Goal: Complete application form

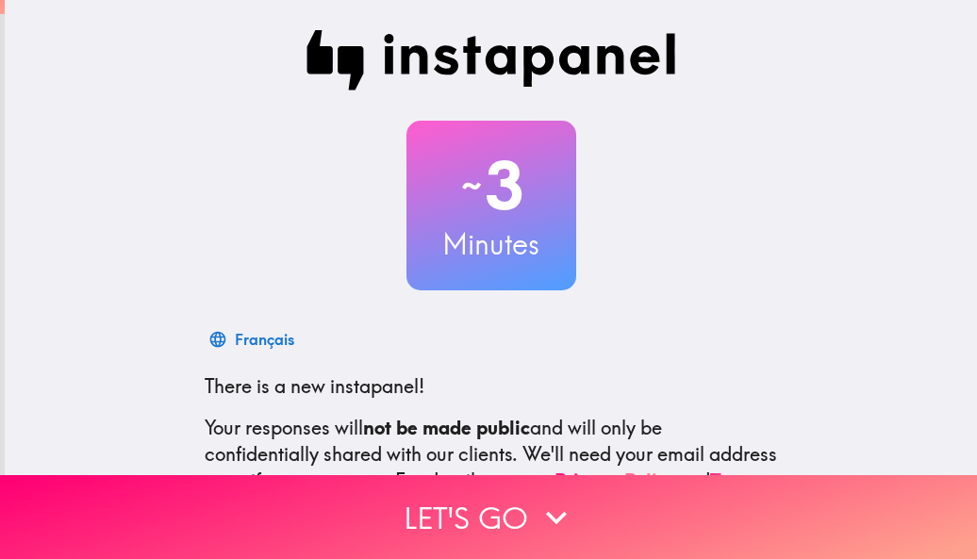
scroll to position [224, 0]
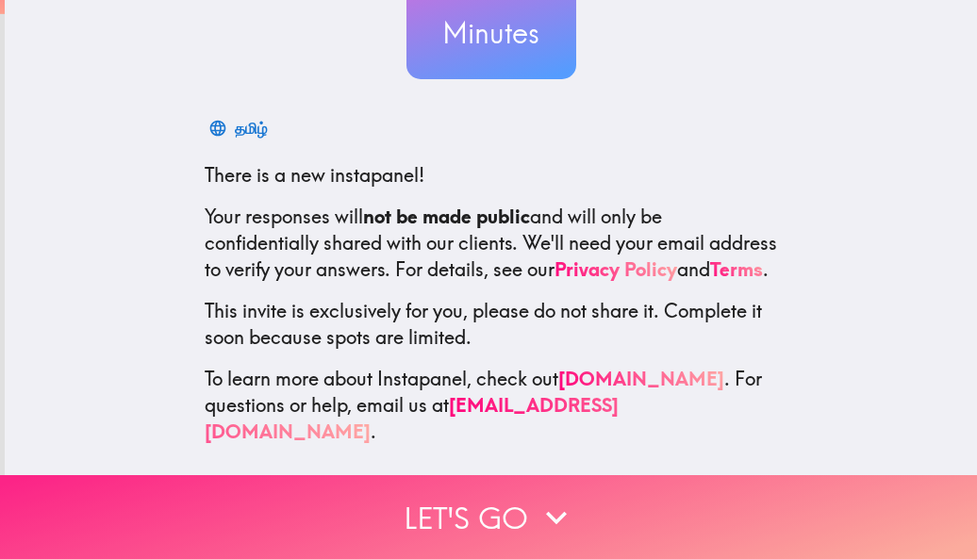
click at [526, 502] on button "Let's go" at bounding box center [488, 517] width 977 height 84
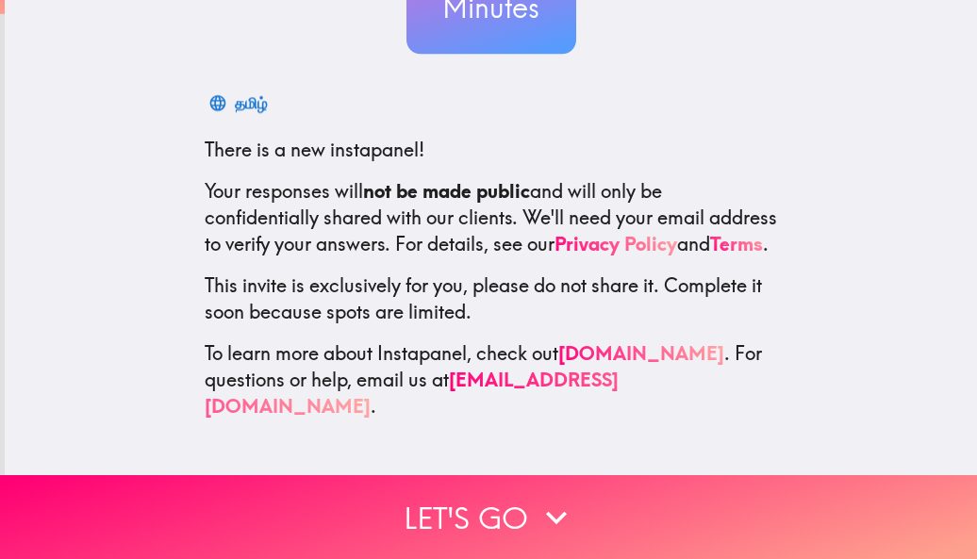
scroll to position [0, 0]
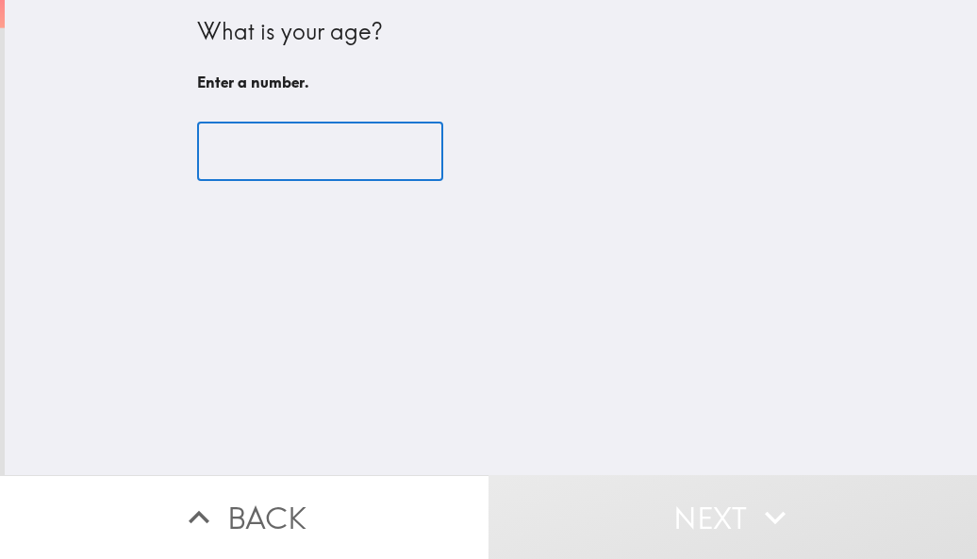
click at [242, 150] on input "number" at bounding box center [320, 152] width 246 height 58
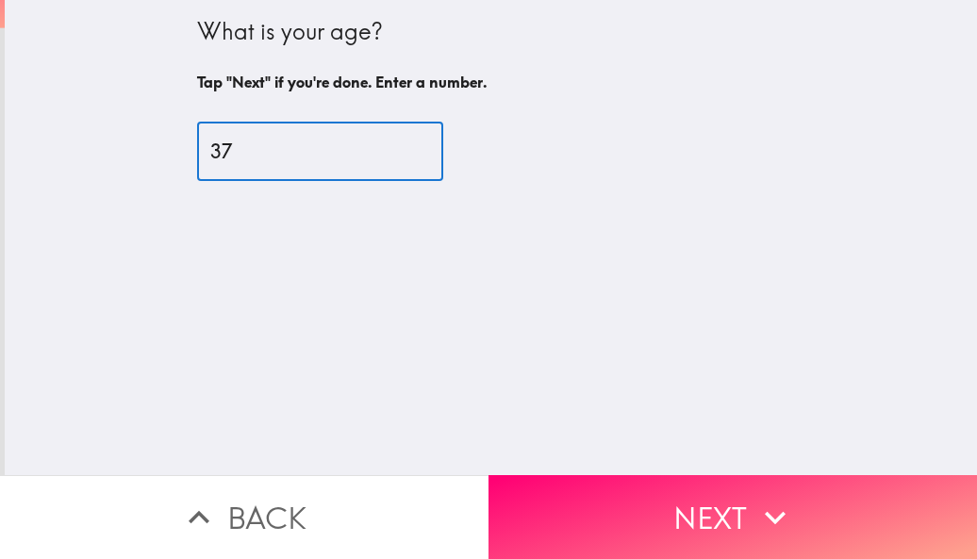
type input "37"
click at [675, 508] on button "Next" at bounding box center [732, 517] width 488 height 84
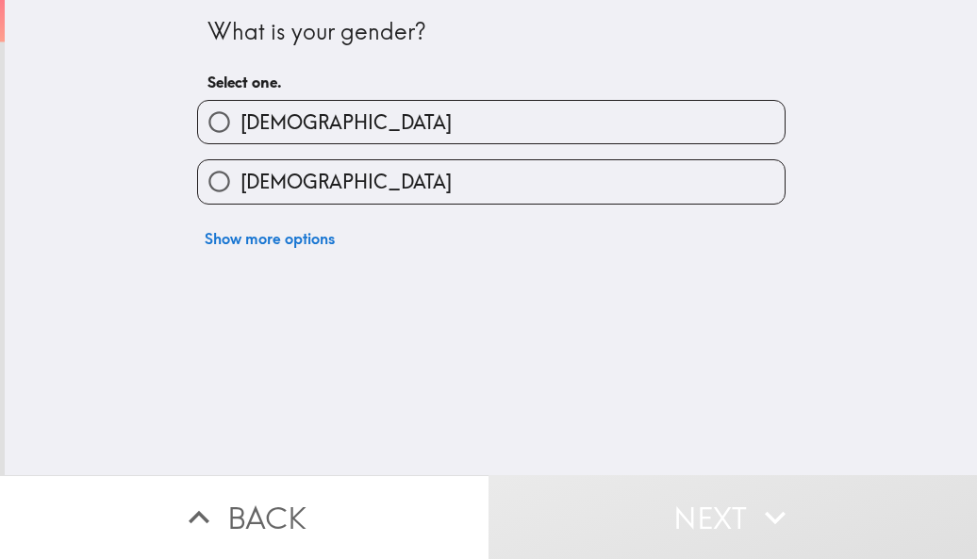
click at [296, 108] on label "[DEMOGRAPHIC_DATA]" at bounding box center [491, 122] width 586 height 42
click at [240, 108] on input "[DEMOGRAPHIC_DATA]" at bounding box center [219, 122] width 42 height 42
radio input "true"
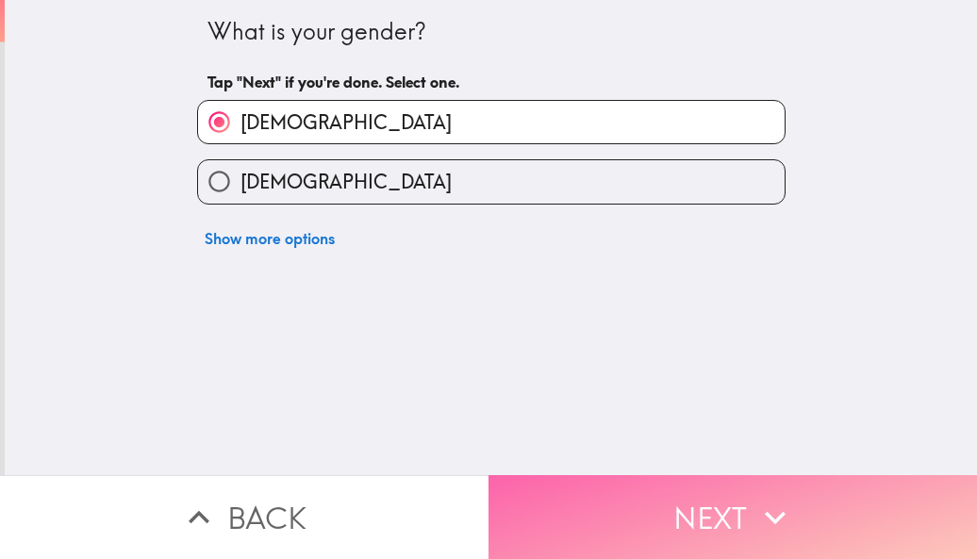
click at [650, 503] on button "Next" at bounding box center [732, 517] width 488 height 84
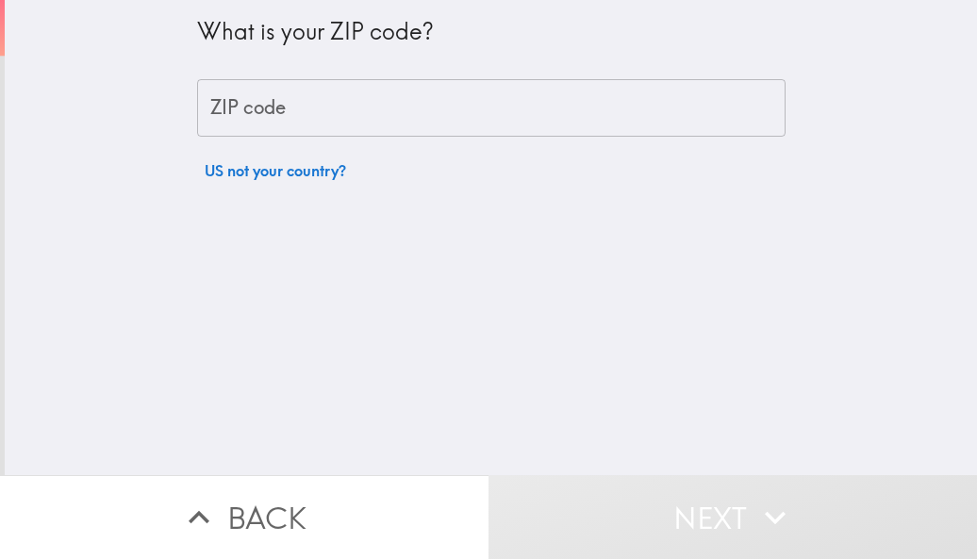
click at [329, 79] on input "ZIP code" at bounding box center [491, 108] width 588 height 58
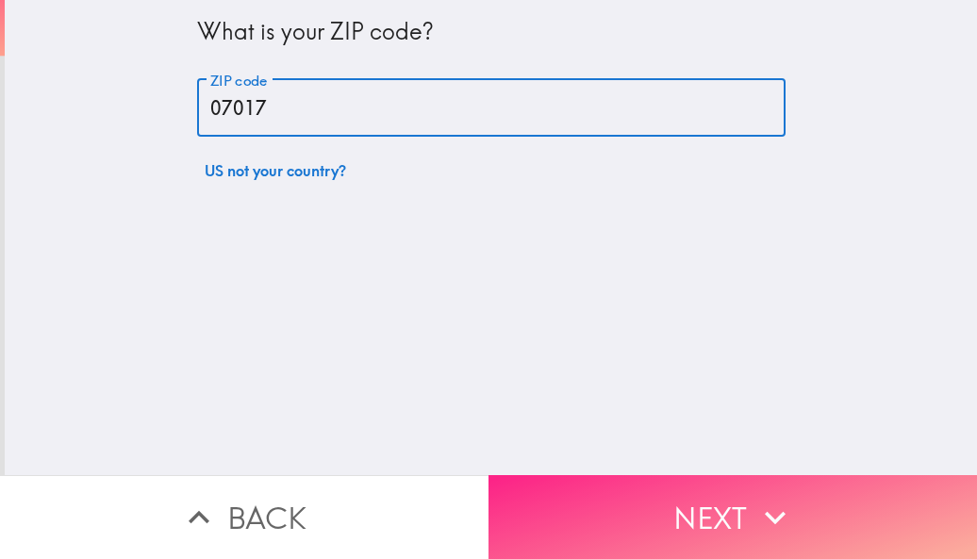
type input "07017"
click at [619, 511] on button "Next" at bounding box center [732, 517] width 488 height 84
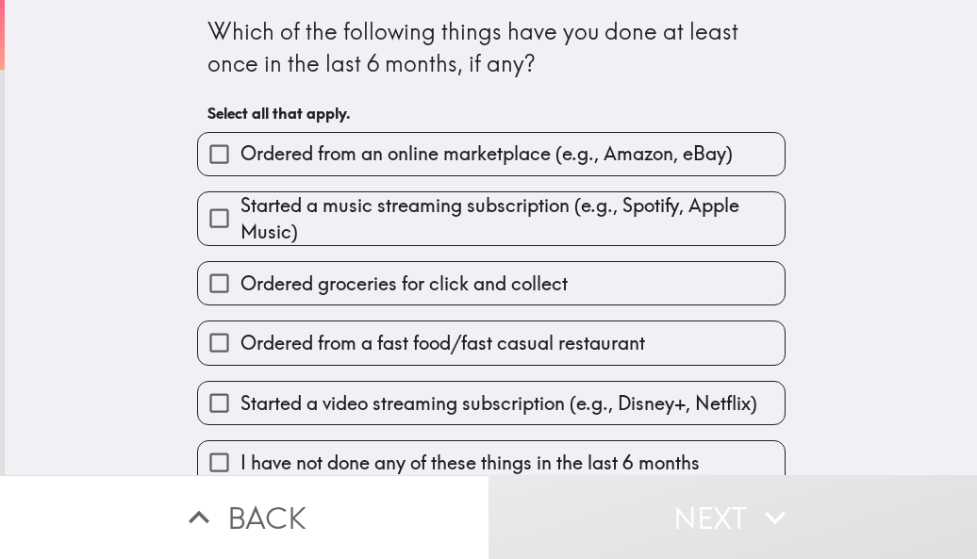
click at [256, 163] on span "Ordered from an online marketplace (e.g., Amazon, eBay)" at bounding box center [486, 153] width 492 height 26
click at [240, 163] on input "Ordered from an online marketplace (e.g., Amazon, eBay)" at bounding box center [219, 154] width 42 height 42
checkbox input "true"
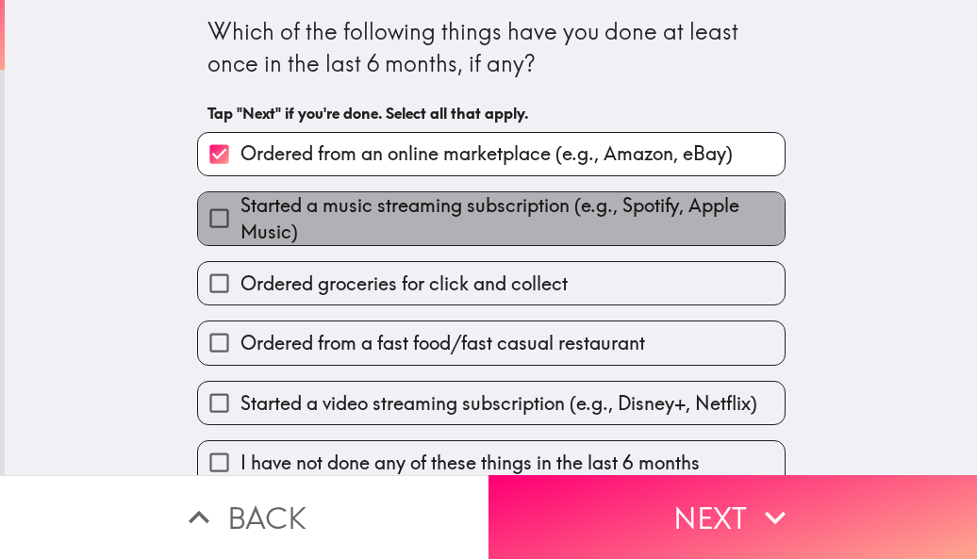
click at [255, 221] on span "Started a music streaming subscription (e.g., Spotify, Apple Music)" at bounding box center [512, 218] width 544 height 53
click at [240, 221] on input "Started a music streaming subscription (e.g., Spotify, Apple Music)" at bounding box center [219, 218] width 42 height 42
checkbox input "true"
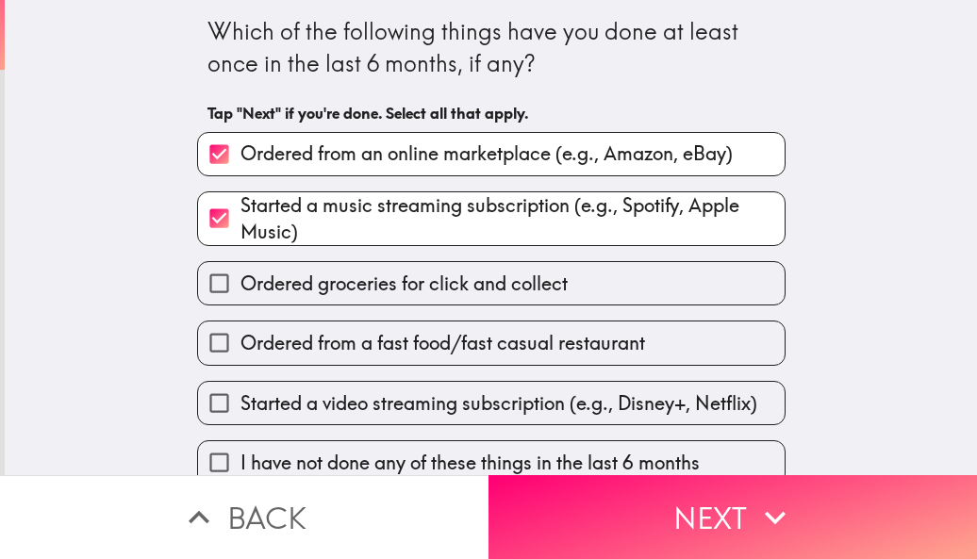
click at [255, 281] on span "Ordered groceries for click and collect" at bounding box center [403, 284] width 327 height 26
click at [240, 281] on input "Ordered groceries for click and collect" at bounding box center [219, 283] width 42 height 42
checkbox input "true"
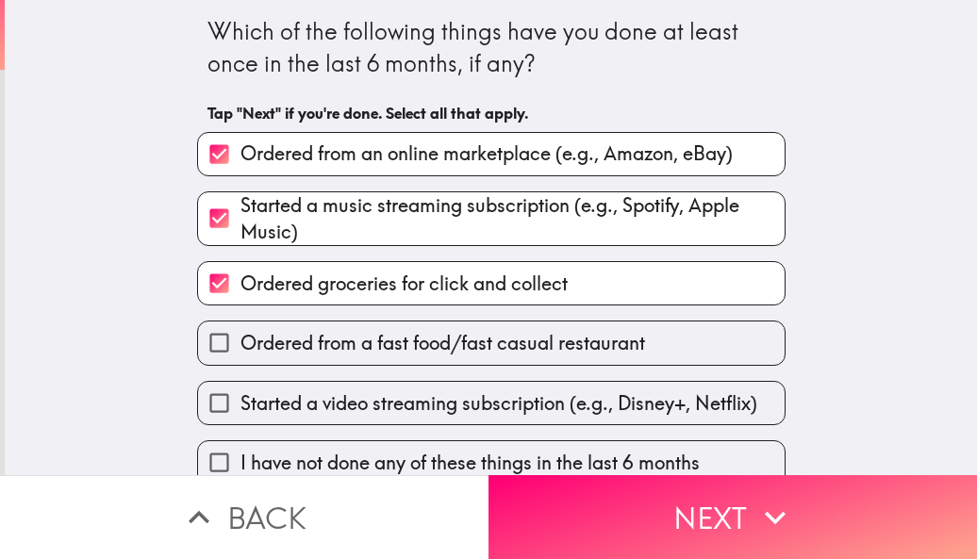
click at [253, 340] on span "Ordered from a fast food/fast casual restaurant" at bounding box center [442, 343] width 404 height 26
click at [240, 340] on input "Ordered from a fast food/fast casual restaurant" at bounding box center [219, 342] width 42 height 42
checkbox input "true"
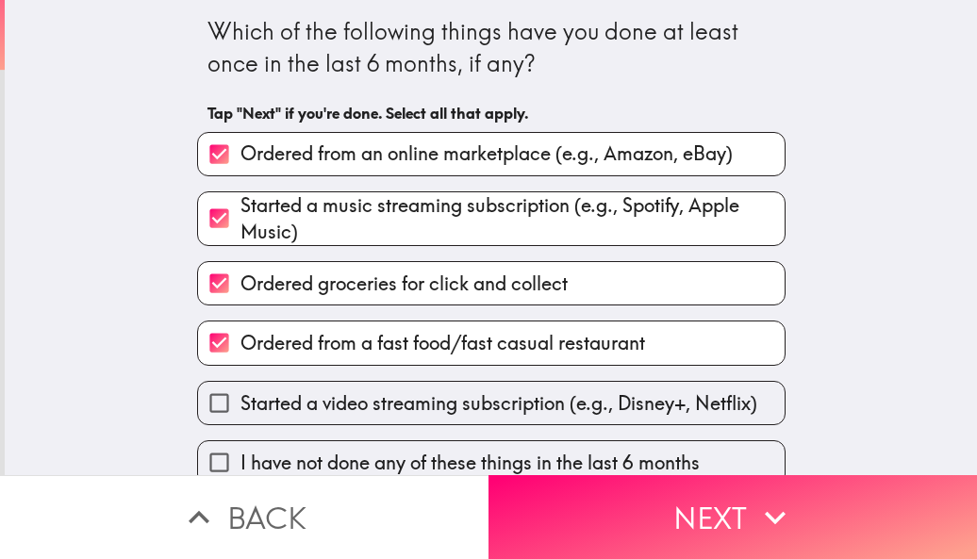
click at [264, 413] on span "Started a video streaming subscription (e.g., Disney+, Netflix)" at bounding box center [498, 403] width 517 height 26
click at [240, 413] on input "Started a video streaming subscription (e.g., Disney+, Netflix)" at bounding box center [219, 403] width 42 height 42
checkbox input "true"
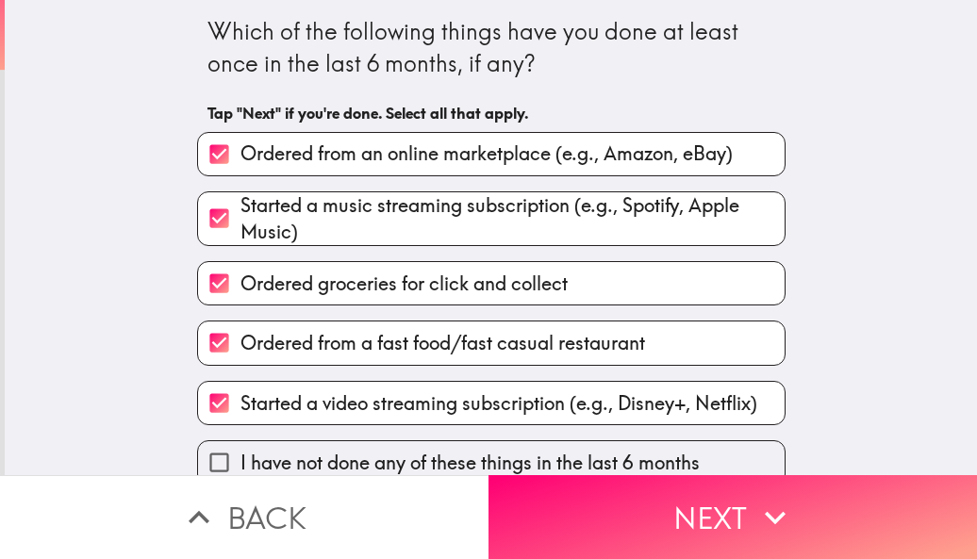
scroll to position [27, 0]
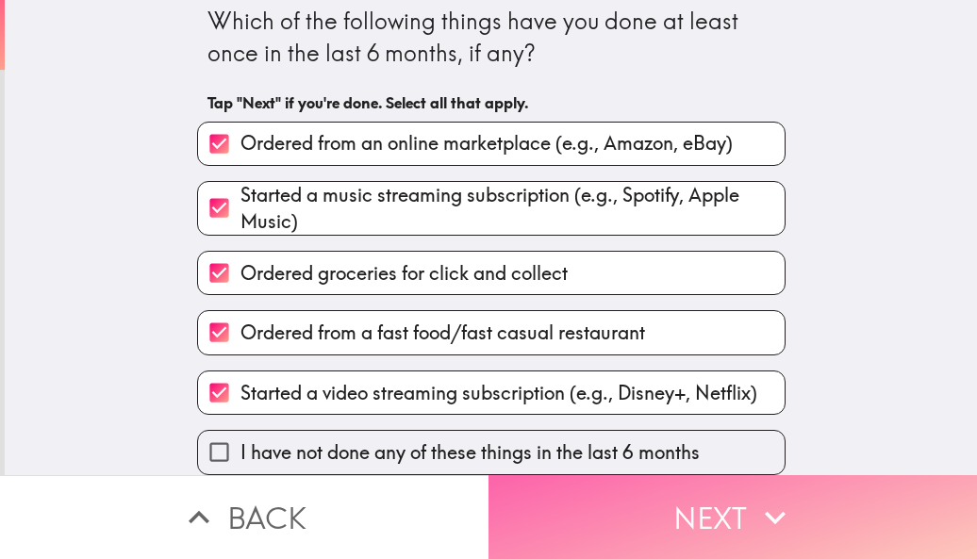
click at [688, 509] on button "Next" at bounding box center [732, 517] width 488 height 84
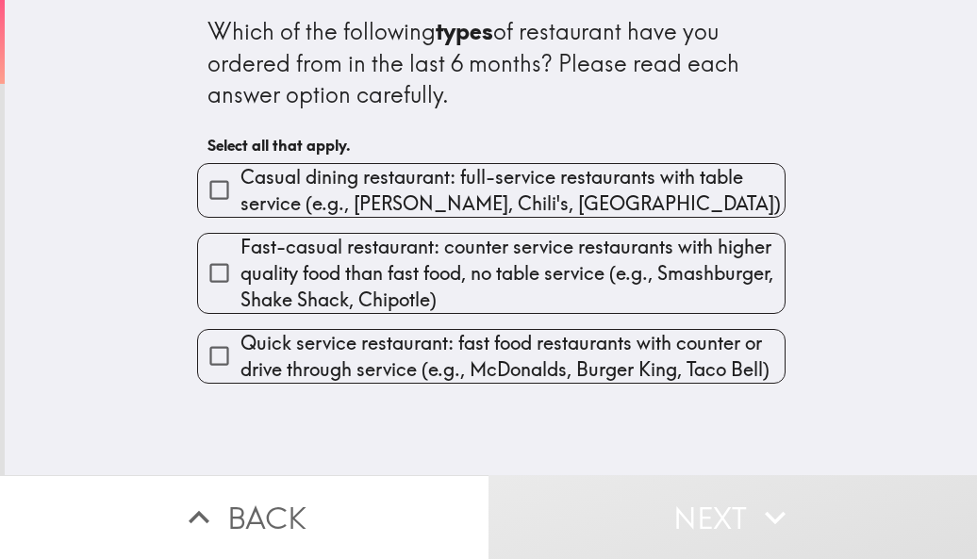
click at [350, 186] on span "Casual dining restaurant: full-service restaurants with table service (e.g., [P…" at bounding box center [512, 190] width 544 height 53
click at [240, 186] on input "Casual dining restaurant: full-service restaurants with table service (e.g., [P…" at bounding box center [219, 190] width 42 height 42
checkbox input "true"
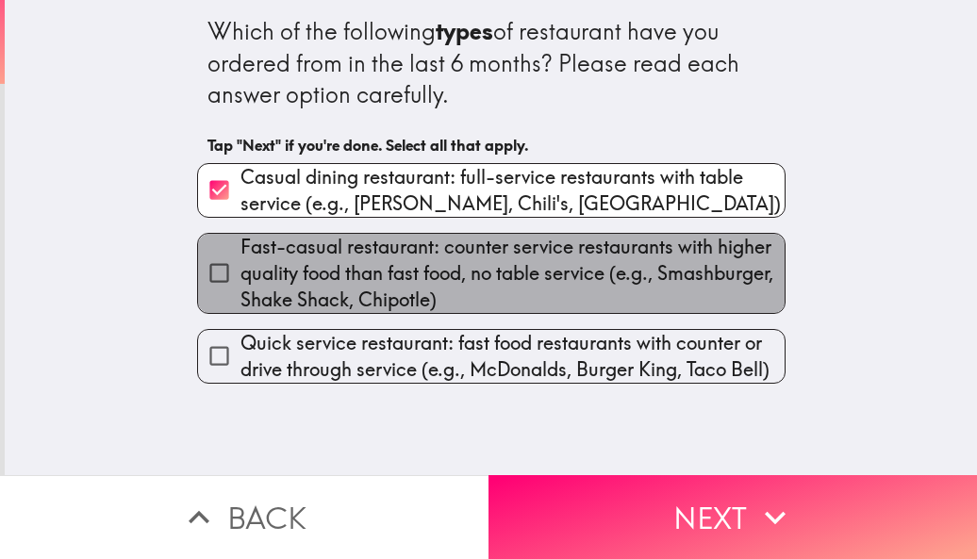
click at [350, 271] on span "Fast-casual restaurant: counter service restaurants with higher quality food th…" at bounding box center [512, 273] width 544 height 79
click at [240, 271] on input "Fast-casual restaurant: counter service restaurants with higher quality food th…" at bounding box center [219, 273] width 42 height 42
checkbox input "true"
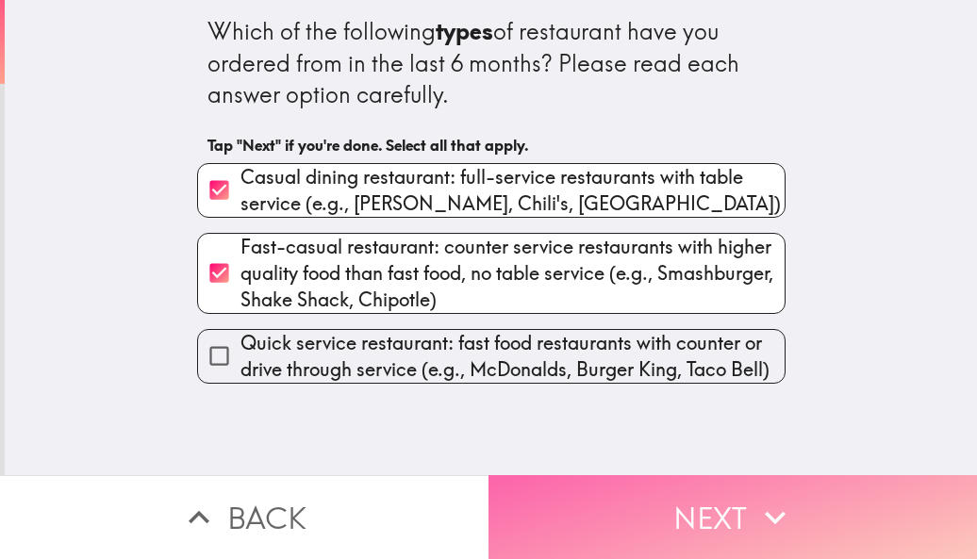
click at [615, 483] on button "Next" at bounding box center [732, 517] width 488 height 84
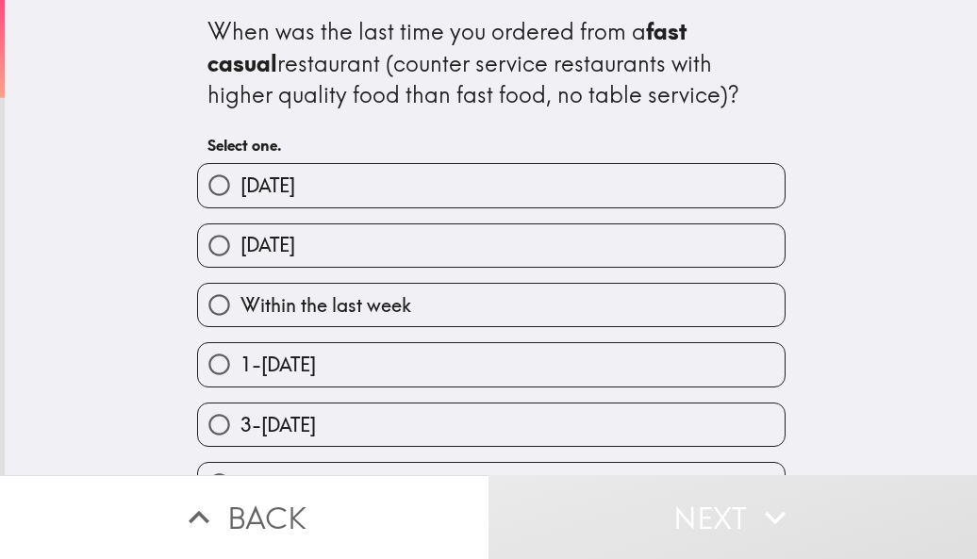
click at [372, 170] on label "[DATE]" at bounding box center [491, 185] width 586 height 42
click at [240, 170] on input "[DATE]" at bounding box center [219, 185] width 42 height 42
radio input "true"
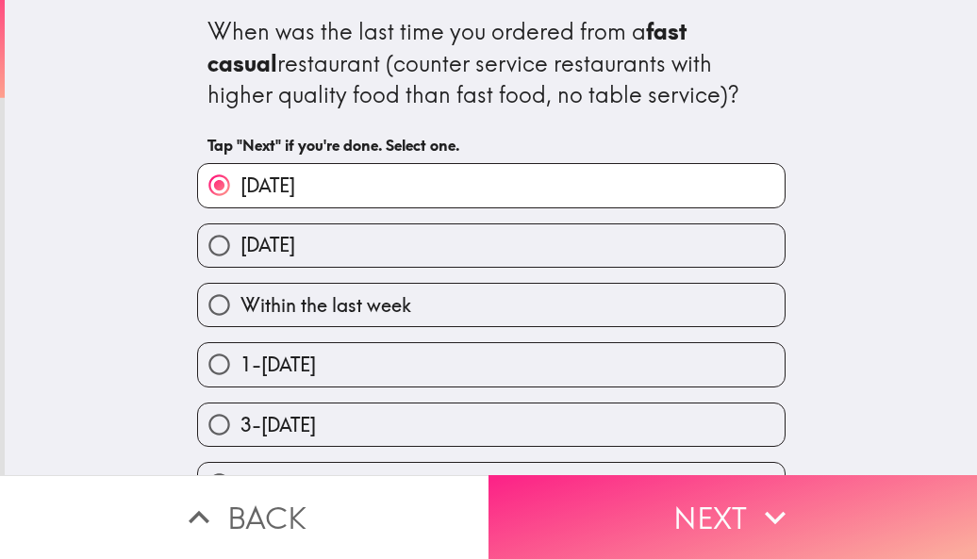
click at [634, 519] on button "Next" at bounding box center [732, 517] width 488 height 84
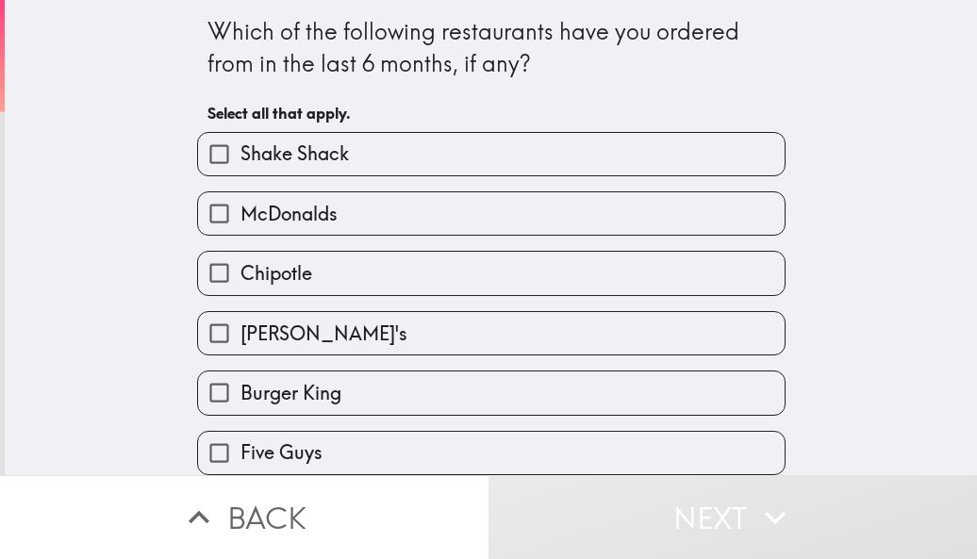
click at [277, 148] on span "Shake Shack" at bounding box center [294, 153] width 108 height 26
click at [240, 148] on input "Shake Shack" at bounding box center [219, 154] width 42 height 42
checkbox input "true"
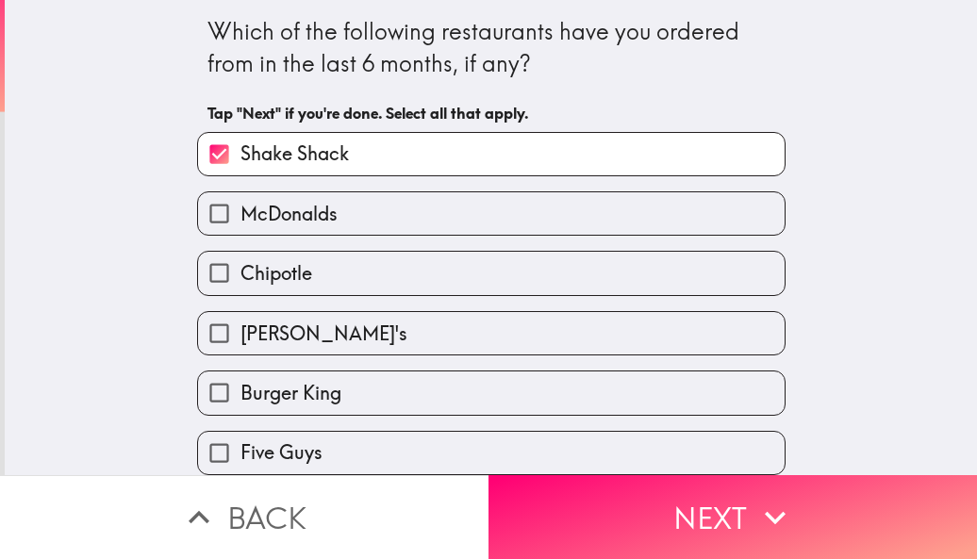
click at [262, 206] on span "McDonalds" at bounding box center [288, 214] width 97 height 26
click at [240, 206] on input "McDonalds" at bounding box center [219, 213] width 42 height 42
checkbox input "true"
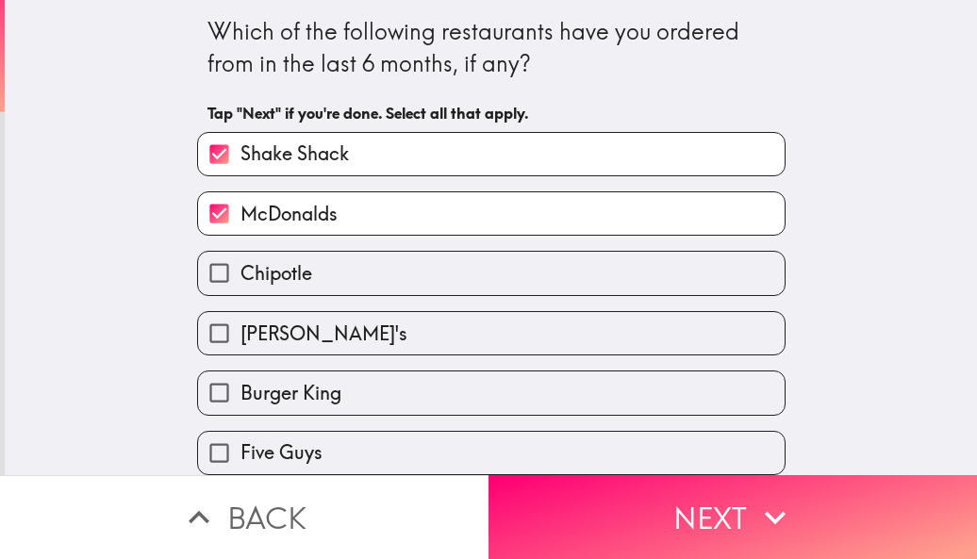
click at [264, 393] on span "Burger King" at bounding box center [290, 393] width 101 height 26
click at [240, 393] on input "Burger King" at bounding box center [219, 392] width 42 height 42
checkbox input "true"
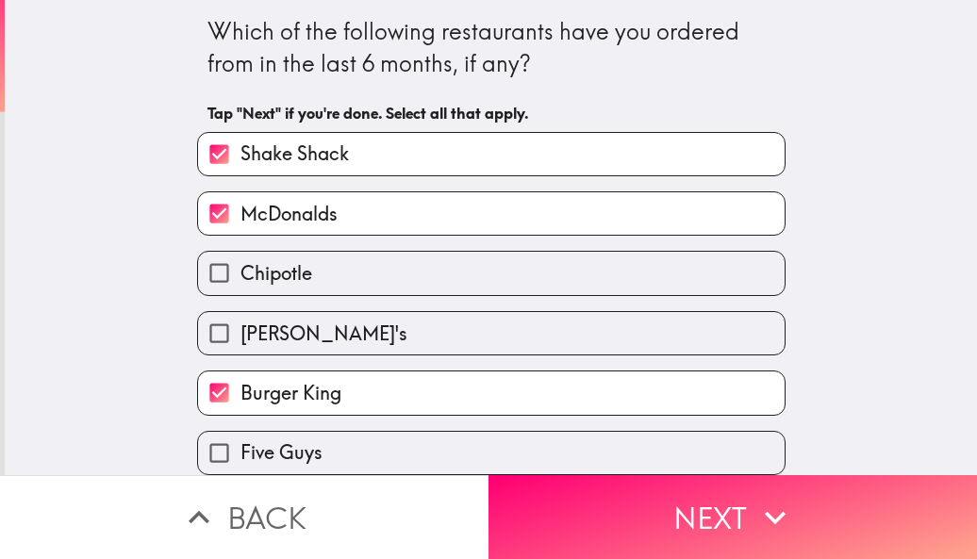
click at [271, 443] on span "Five Guys" at bounding box center [281, 452] width 82 height 26
click at [240, 443] on input "Five Guys" at bounding box center [219, 453] width 42 height 42
checkbox input "true"
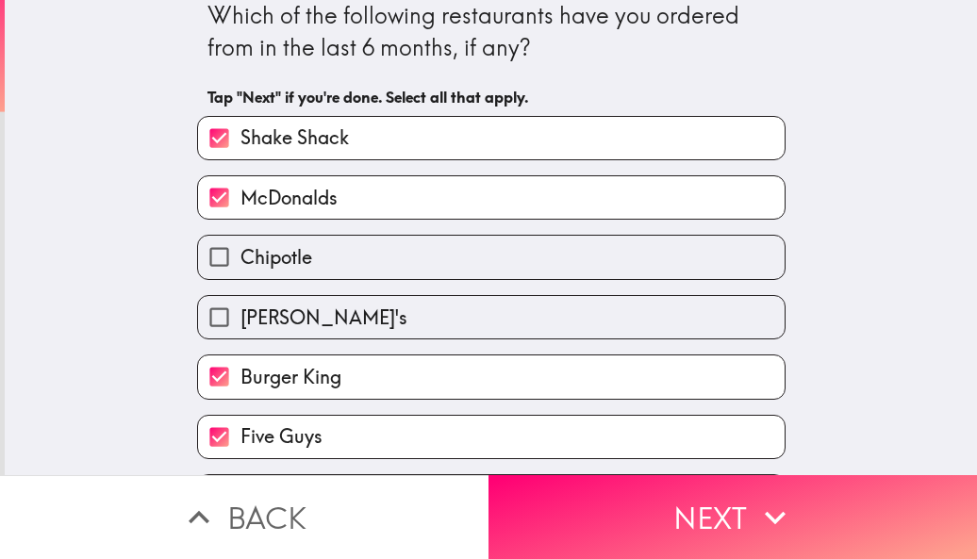
scroll to position [199, 0]
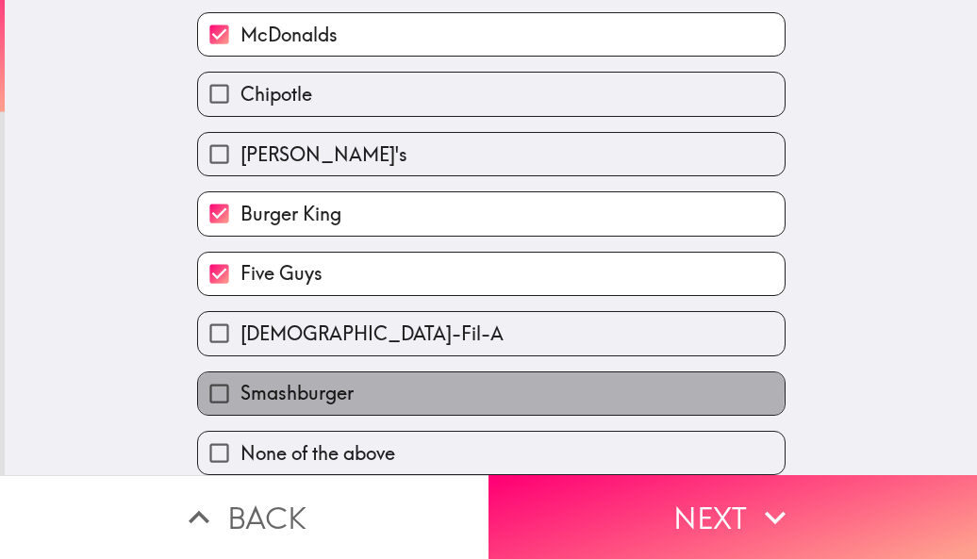
click at [296, 380] on span "Smashburger" at bounding box center [296, 393] width 113 height 26
click at [240, 372] on input "Smashburger" at bounding box center [219, 393] width 42 height 42
checkbox input "true"
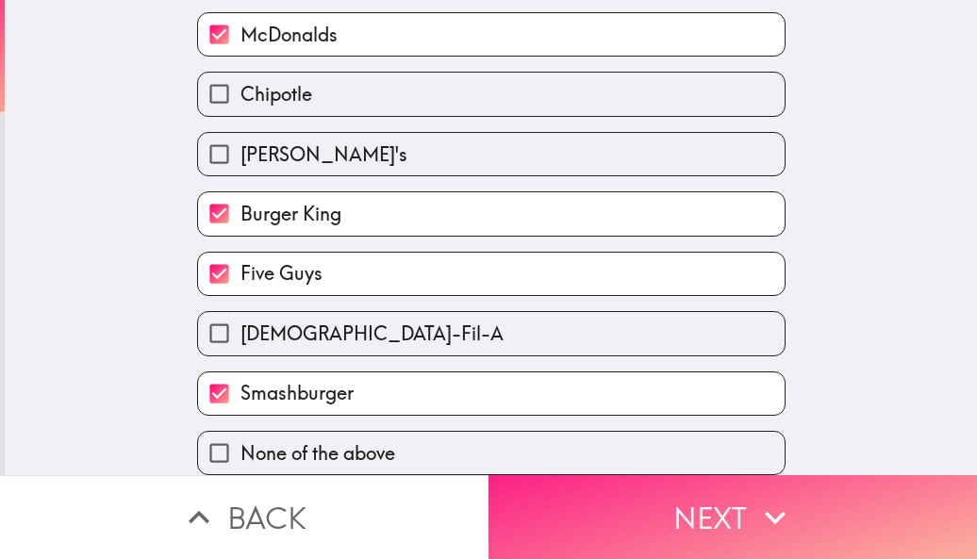
click at [681, 479] on button "Next" at bounding box center [732, 517] width 488 height 84
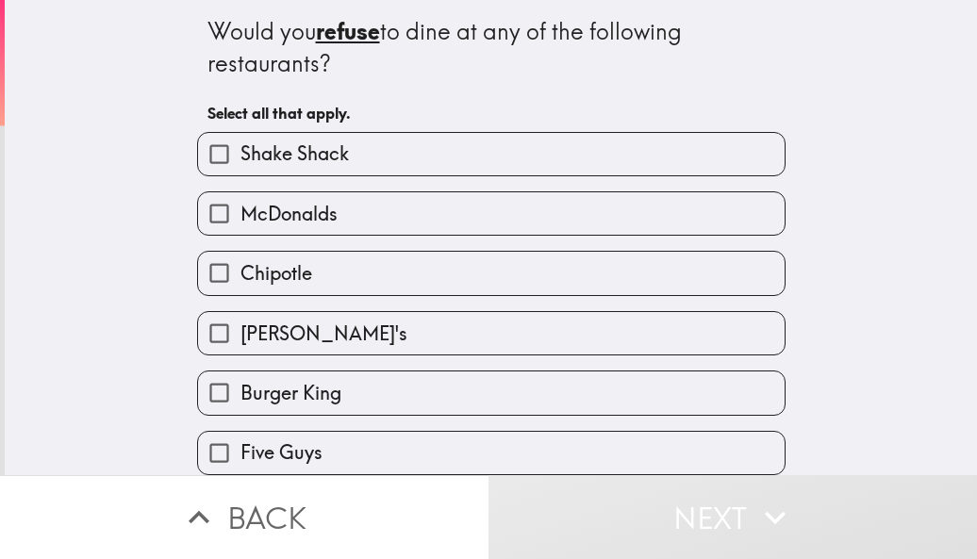
click at [276, 335] on span "[PERSON_NAME]'s" at bounding box center [323, 334] width 167 height 26
click at [240, 335] on input "[PERSON_NAME]'s" at bounding box center [219, 333] width 42 height 42
checkbox input "true"
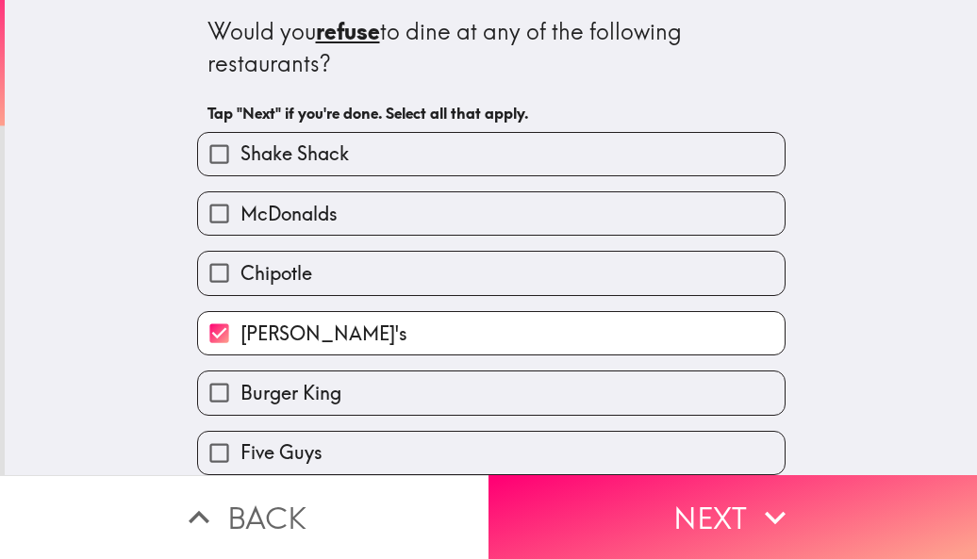
click at [290, 457] on span "Five Guys" at bounding box center [281, 452] width 82 height 26
click at [240, 457] on input "Five Guys" at bounding box center [219, 453] width 42 height 42
checkbox input "true"
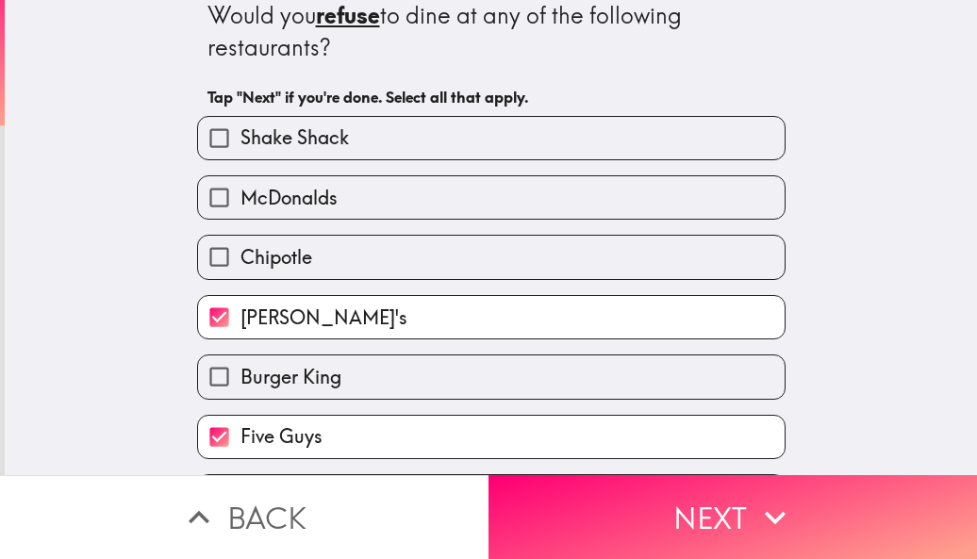
scroll to position [199, 0]
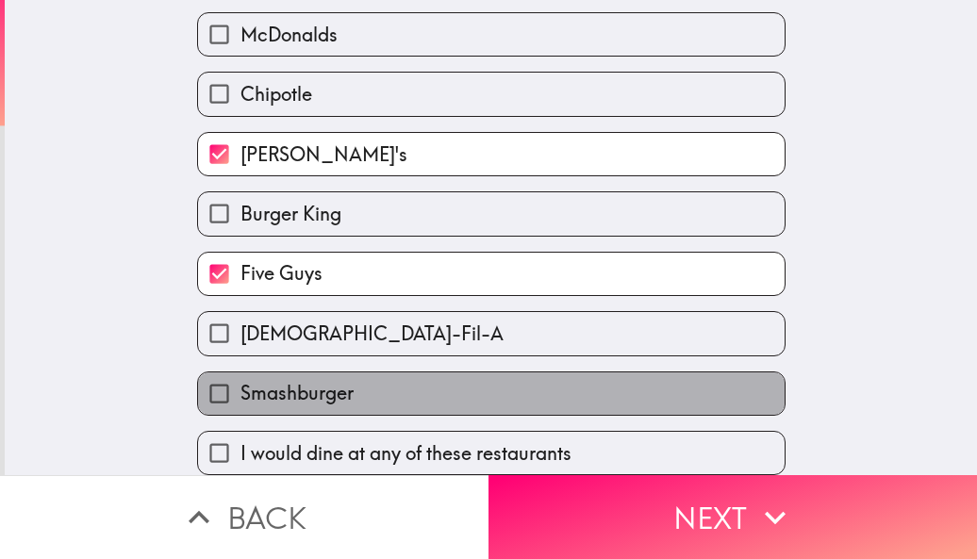
click at [383, 372] on label "Smashburger" at bounding box center [491, 393] width 586 height 42
click at [240, 372] on input "Smashburger" at bounding box center [219, 393] width 42 height 42
checkbox input "true"
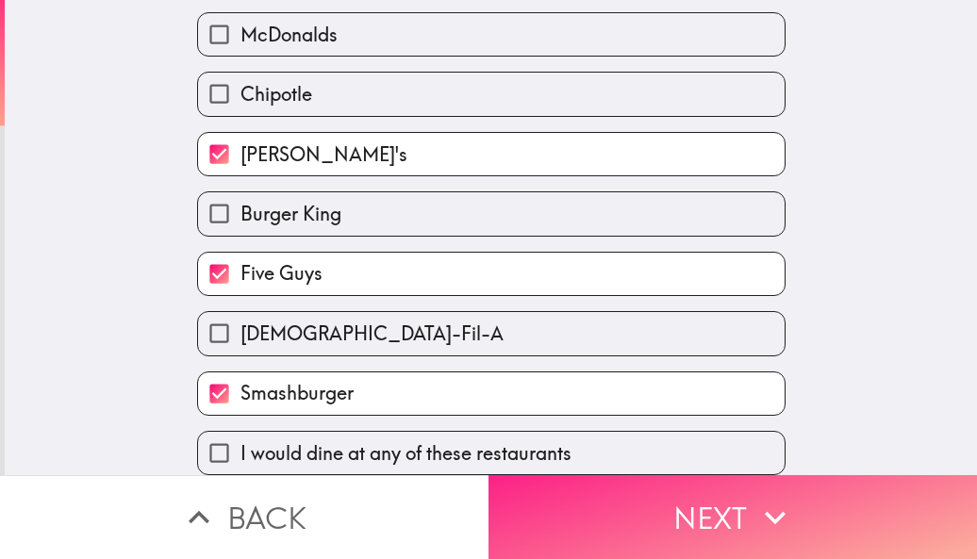
click at [675, 502] on button "Next" at bounding box center [732, 517] width 488 height 84
